Goal: Find specific fact: Find contact information

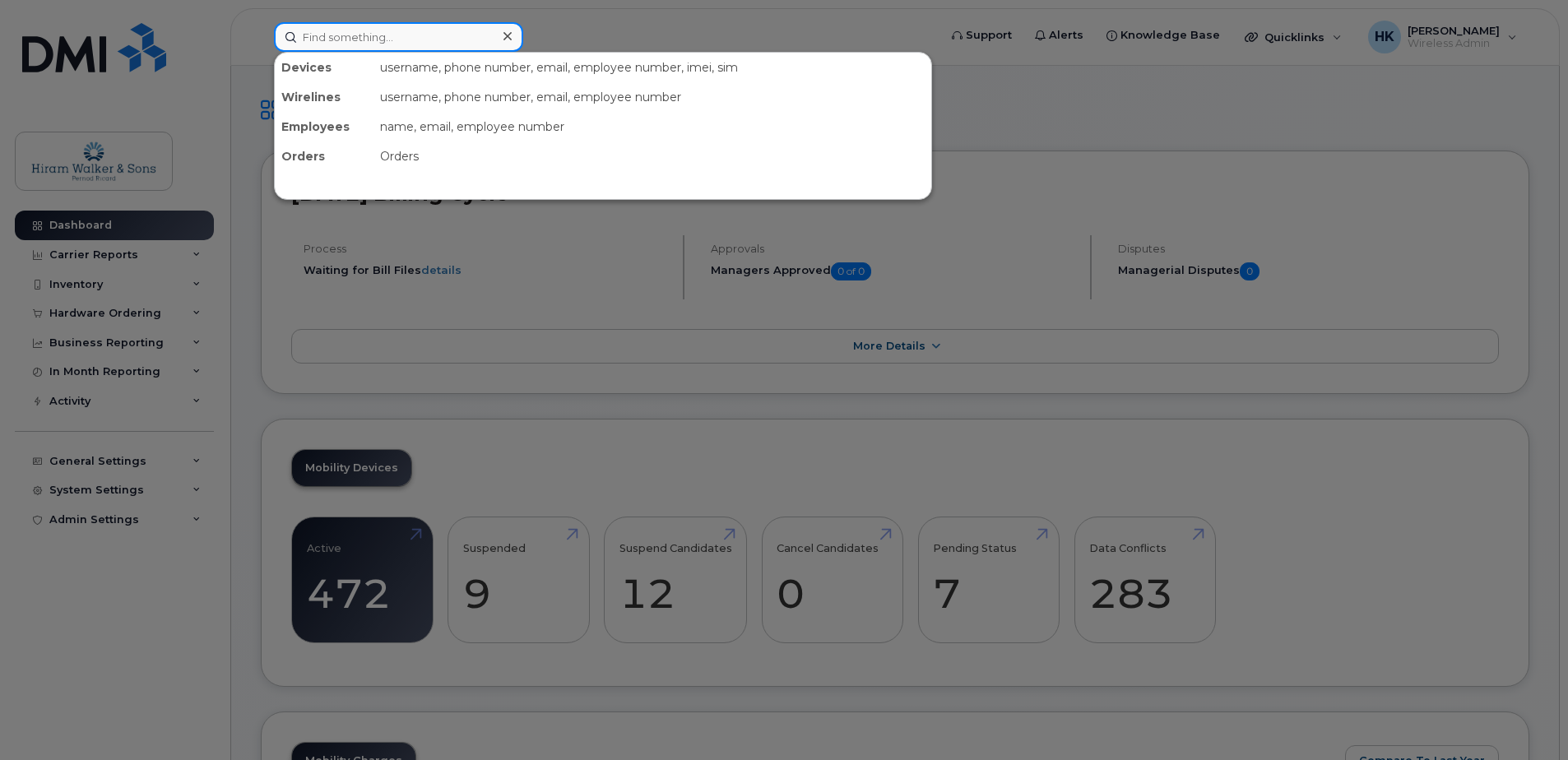
click at [319, 42] on input at bounding box center [398, 37] width 250 height 30
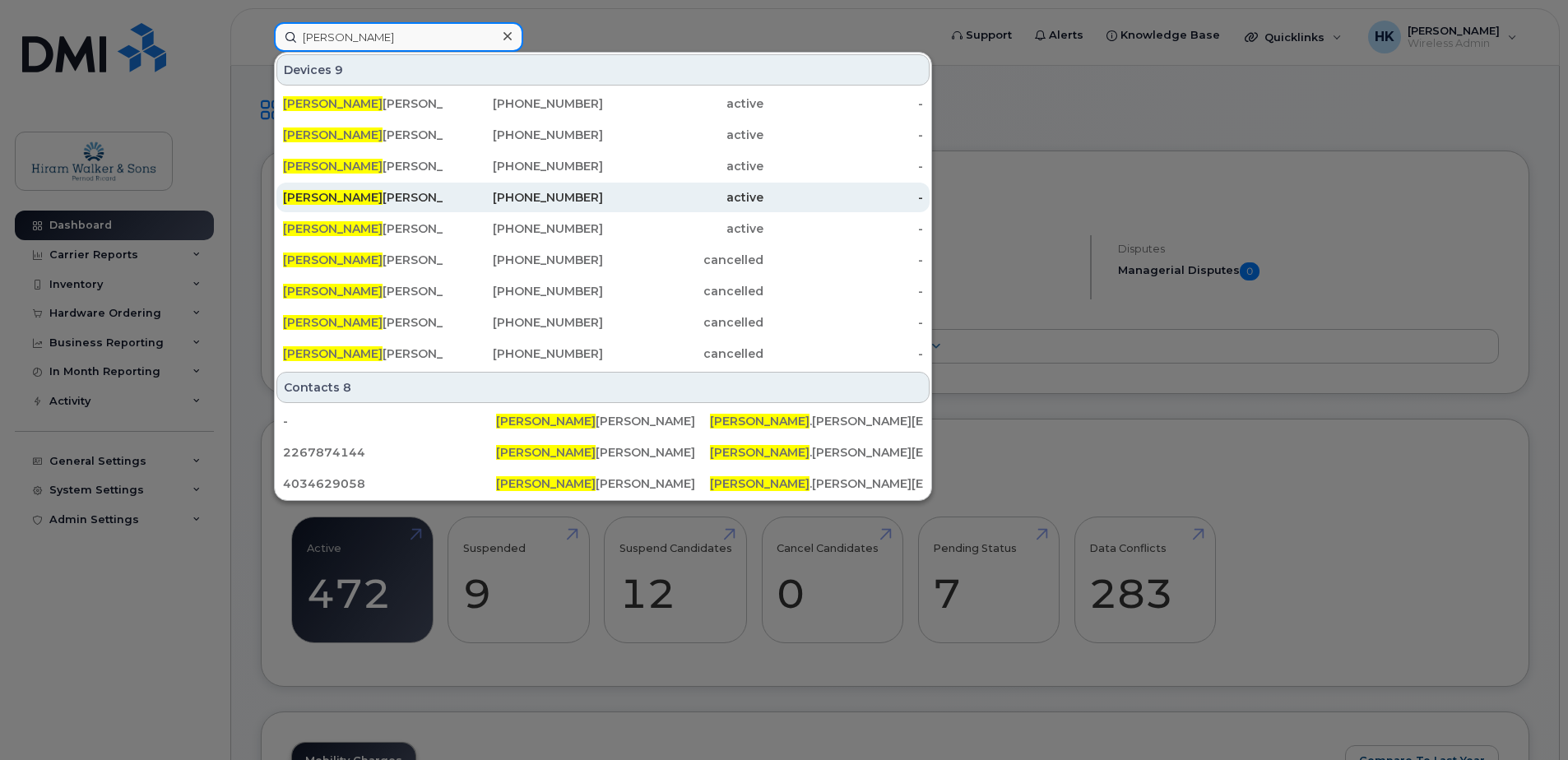
type input "[PERSON_NAME]"
click at [443, 207] on div "[PERSON_NAME]" at bounding box center [523, 198] width 161 height 30
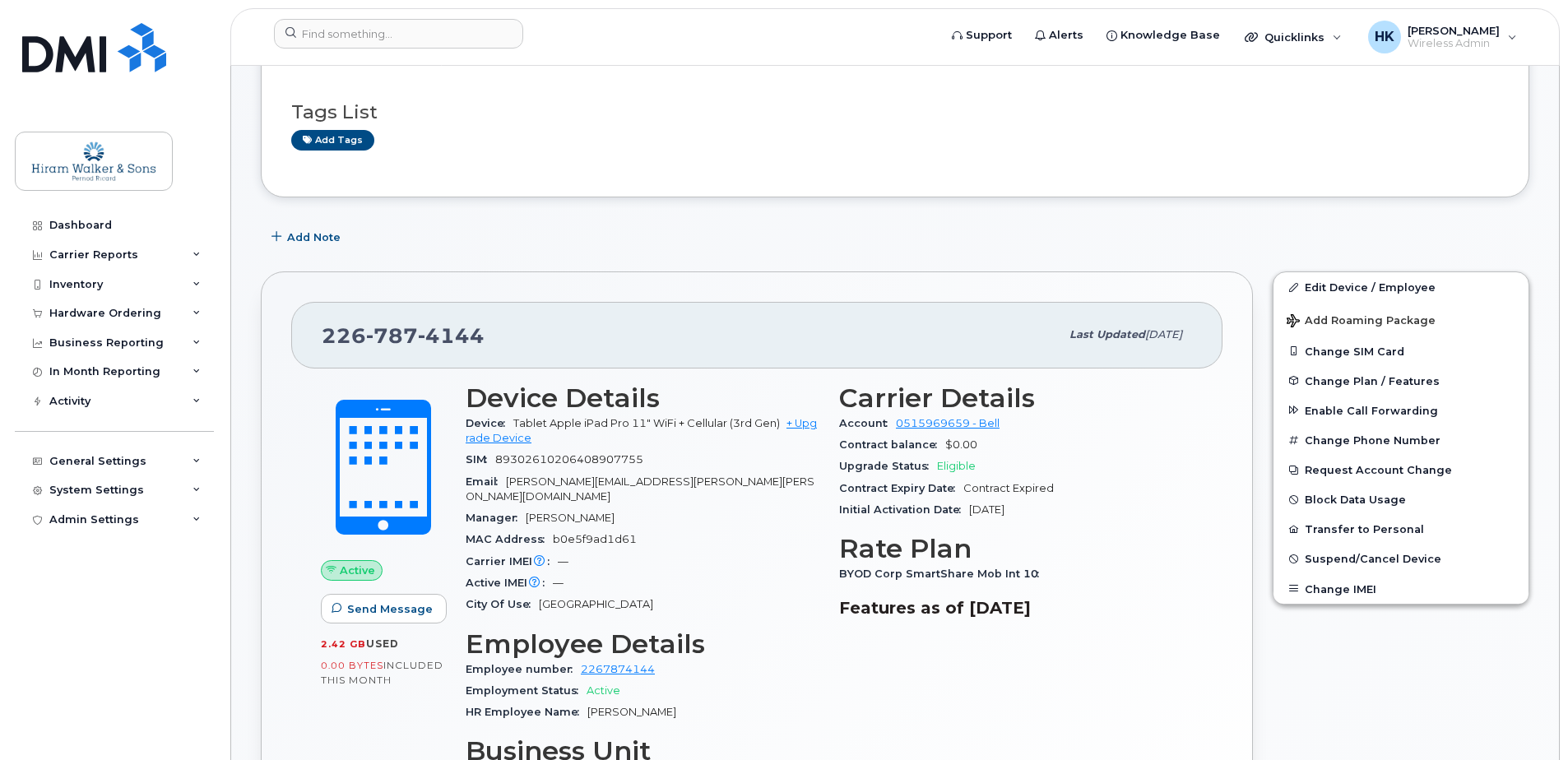
scroll to position [43, 0]
